Goal: Transaction & Acquisition: Purchase product/service

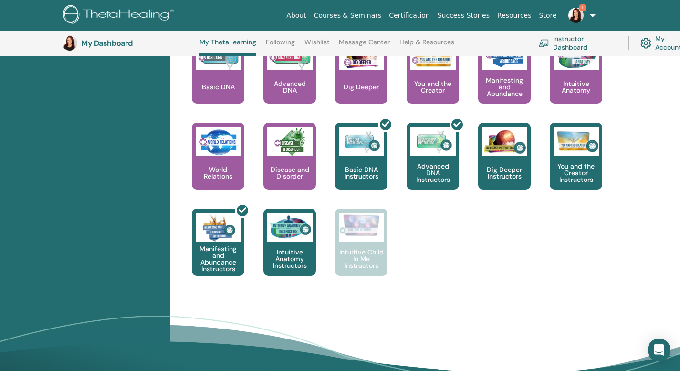
scroll to position [450, 0]
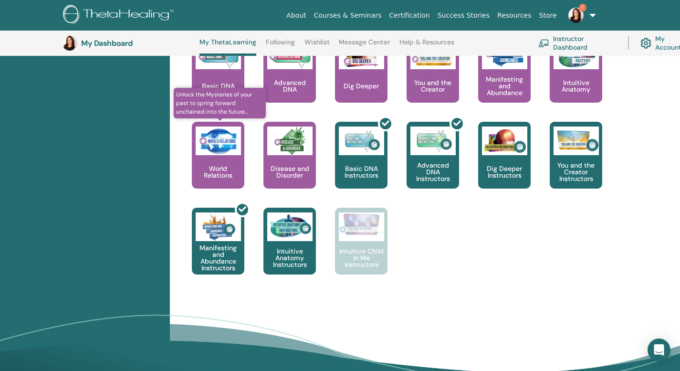
click at [233, 188] on div "World Relations" at bounding box center [218, 155] width 52 height 67
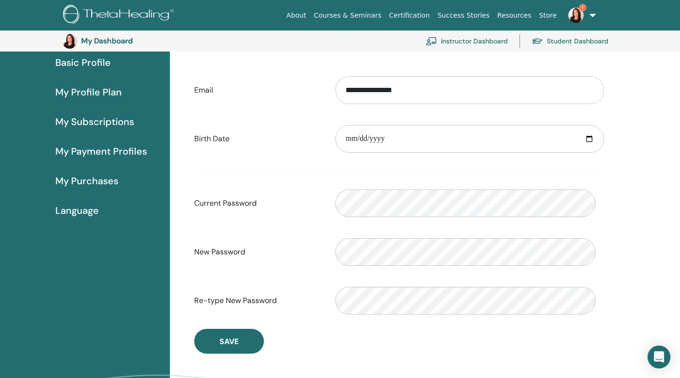
scroll to position [88, 0]
click at [105, 130] on span "My Subscriptions" at bounding box center [94, 122] width 79 height 14
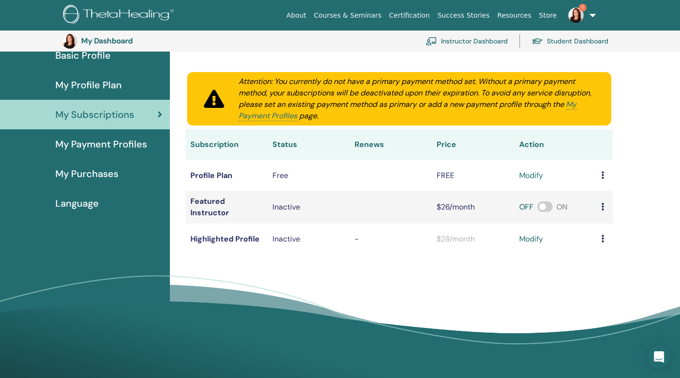
scroll to position [97, 0]
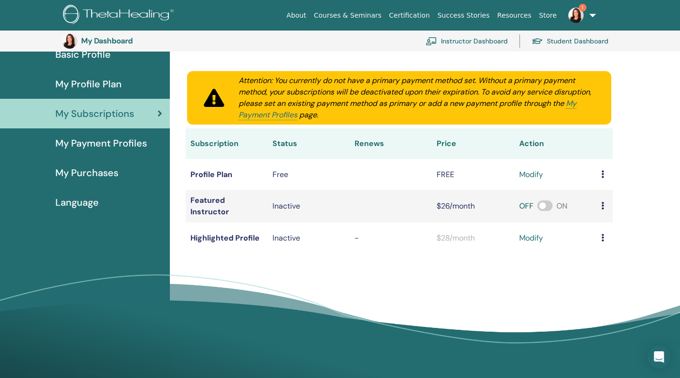
click at [601, 209] on icon at bounding box center [602, 206] width 3 height 8
click at [575, 265] on div "My Subscriptions Subscriptions Purchases Attention: You currently do not have a…" at bounding box center [398, 137] width 447 height 255
click at [103, 91] on span "My Profile Plan" at bounding box center [88, 84] width 66 height 14
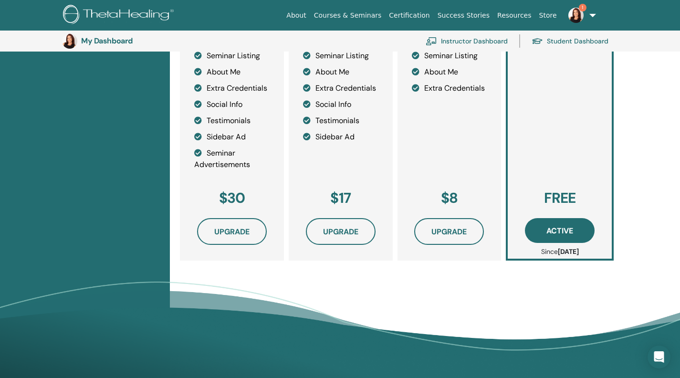
scroll to position [321, 0]
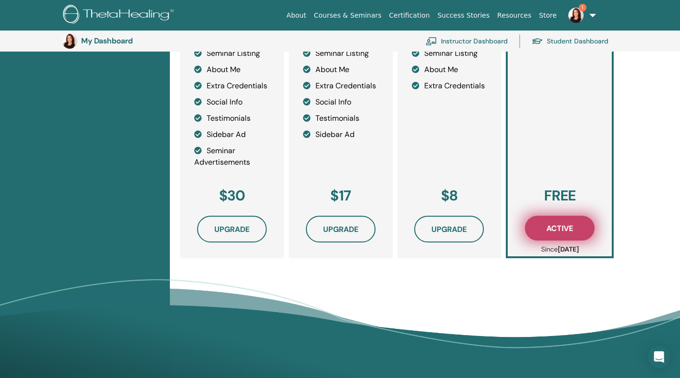
click at [560, 233] on span "Active" at bounding box center [559, 228] width 27 height 10
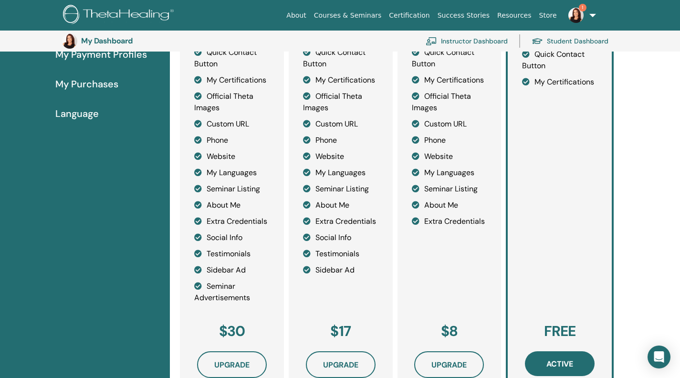
scroll to position [183, 0]
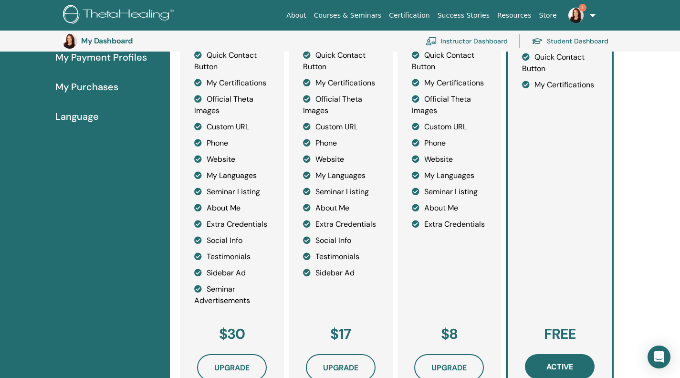
click at [490, 48] on link "Instructor Dashboard" at bounding box center [466, 41] width 82 height 21
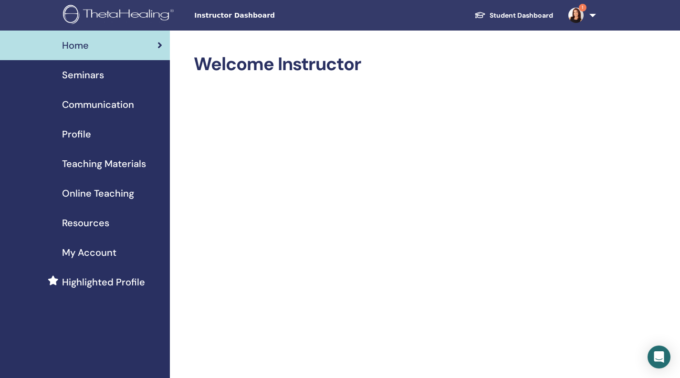
click at [121, 200] on span "Online Teaching" at bounding box center [98, 193] width 72 height 14
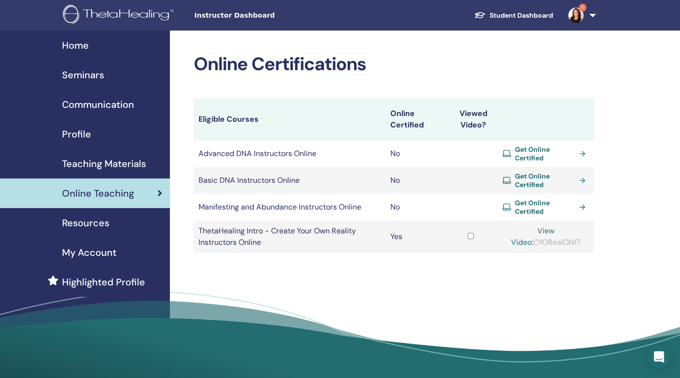
click at [580, 189] on link "Get Online Certified" at bounding box center [545, 180] width 87 height 17
click at [530, 162] on span "Get Online Certified" at bounding box center [545, 153] width 61 height 17
click at [519, 216] on span "Get Online Certified" at bounding box center [545, 206] width 61 height 17
click at [527, 247] on link "View Video:" at bounding box center [532, 236] width 43 height 21
drag, startPoint x: 541, startPoint y: 256, endPoint x: 587, endPoint y: 256, distance: 45.8
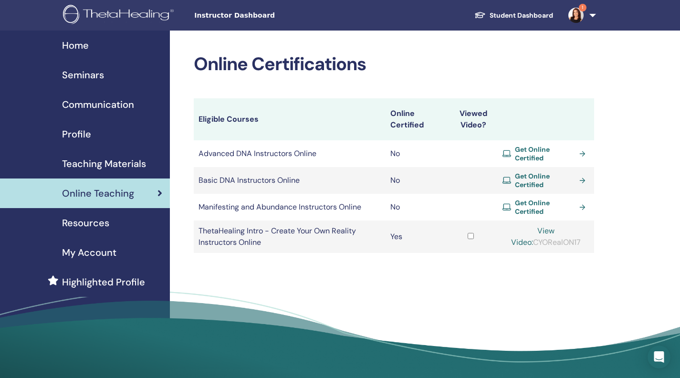
click at [587, 248] on div "View Video: CYORealON17" at bounding box center [545, 236] width 87 height 23
copy div "CYORealON17"
click at [519, 247] on link "View Video:" at bounding box center [532, 236] width 43 height 21
